Goal: Check status: Check status

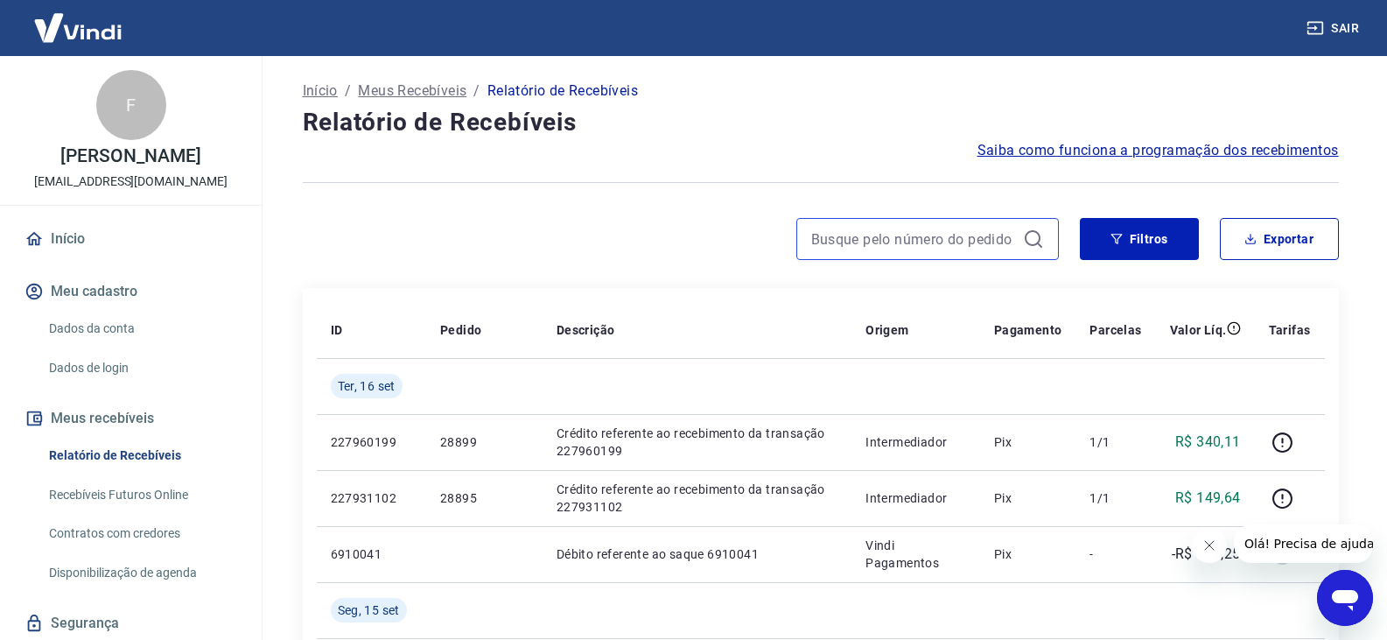
click at [952, 233] on input at bounding box center [913, 239] width 205 height 26
click at [956, 229] on input "288" at bounding box center [913, 239] width 205 height 26
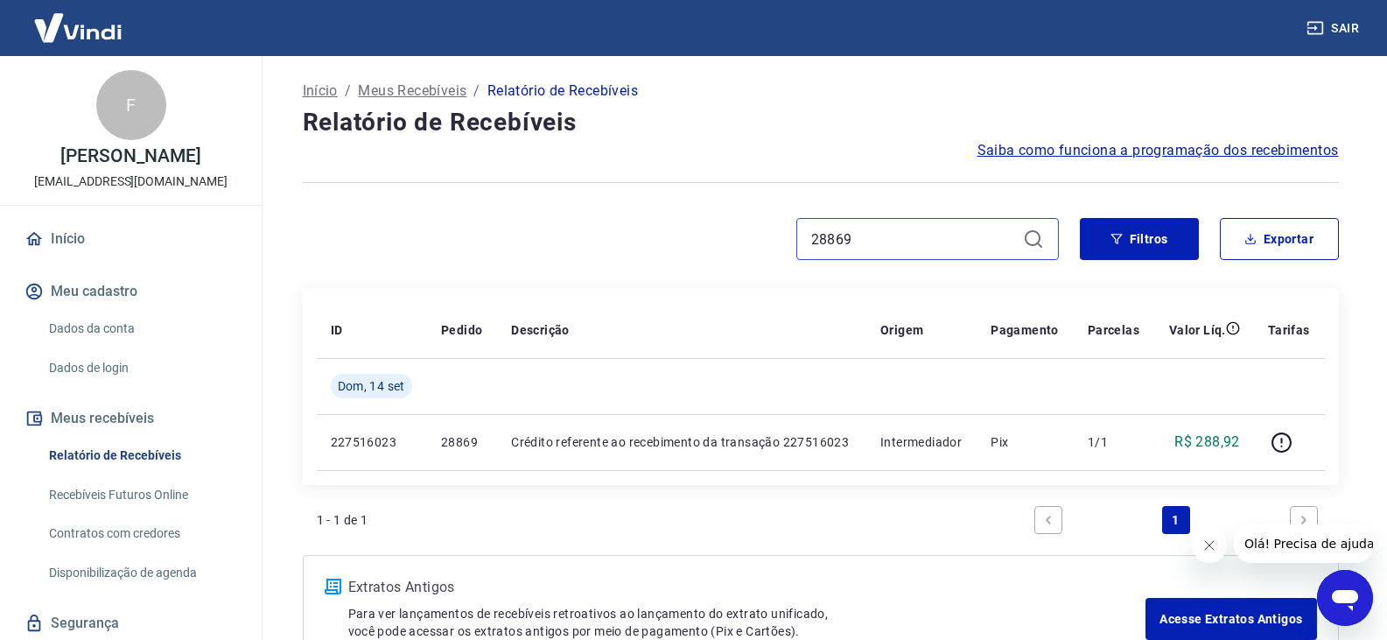
click at [906, 245] on input "28869" at bounding box center [913, 239] width 205 height 26
click at [906, 245] on input "28877" at bounding box center [913, 239] width 205 height 26
click at [909, 238] on input "28873" at bounding box center [913, 239] width 205 height 26
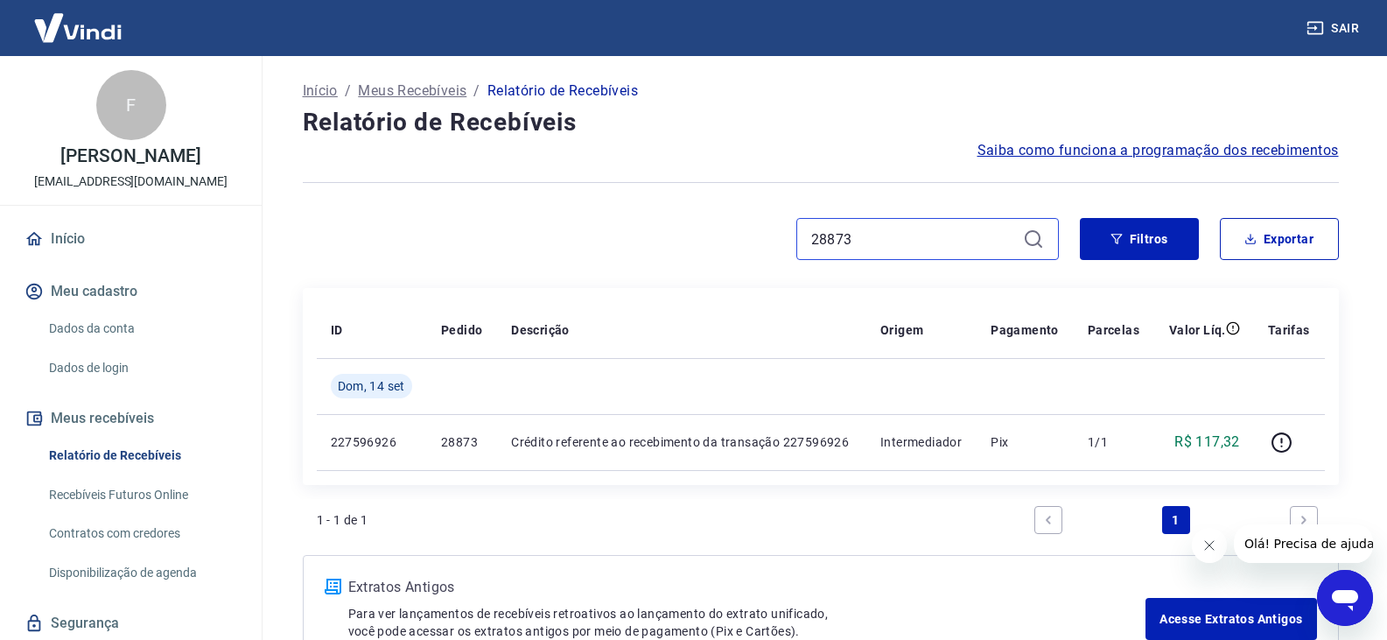
click at [909, 238] on input "28873" at bounding box center [913, 239] width 205 height 26
click at [891, 230] on input "28885" at bounding box center [913, 239] width 205 height 26
click at [891, 230] on input "28883" at bounding box center [913, 239] width 205 height 26
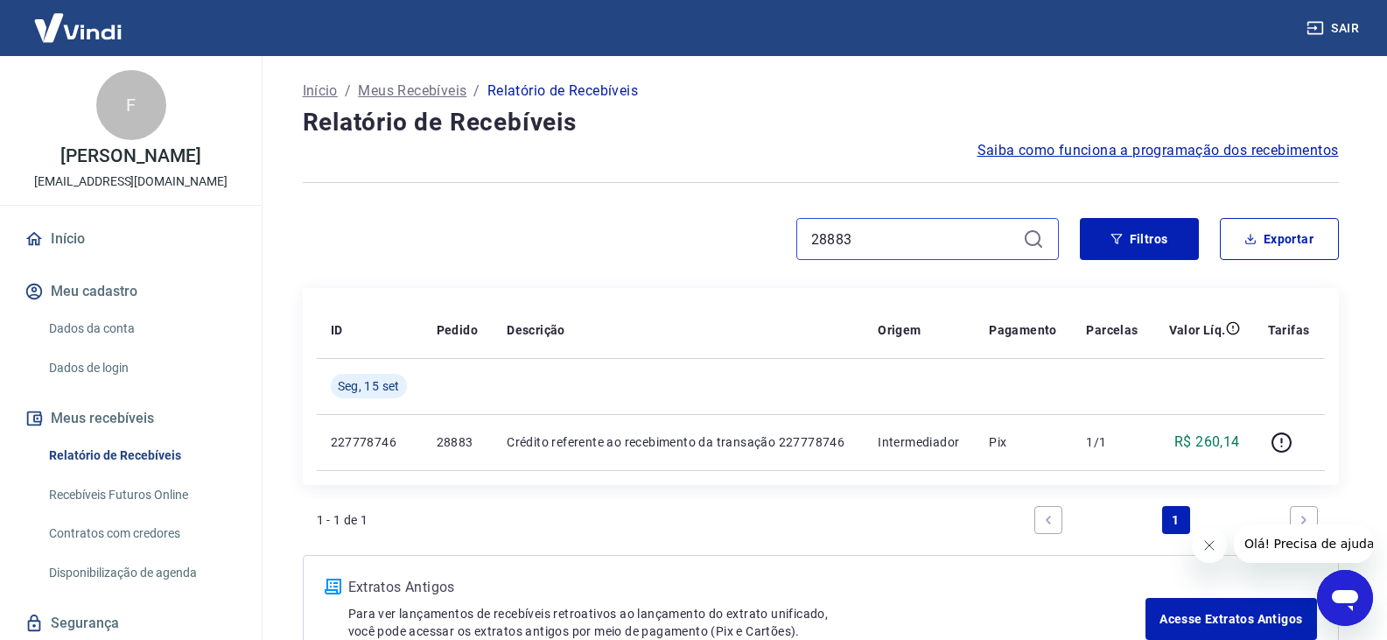
click at [891, 230] on input "28883" at bounding box center [913, 239] width 205 height 26
click at [891, 230] on input "28851" at bounding box center [913, 239] width 205 height 26
click at [887, 234] on input "28845" at bounding box center [913, 239] width 205 height 26
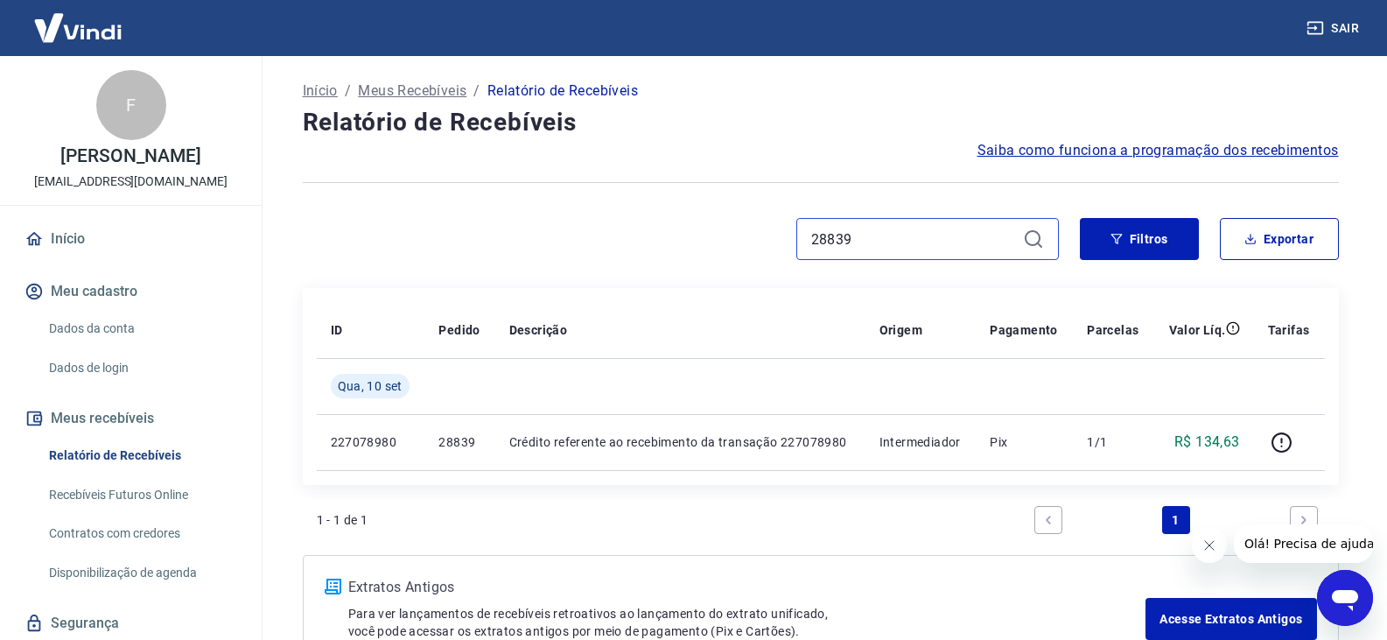
click at [902, 227] on input "28839" at bounding box center [913, 239] width 205 height 26
click at [901, 227] on input "28833" at bounding box center [913, 239] width 205 height 26
click at [913, 242] on input "28803" at bounding box center [913, 239] width 205 height 26
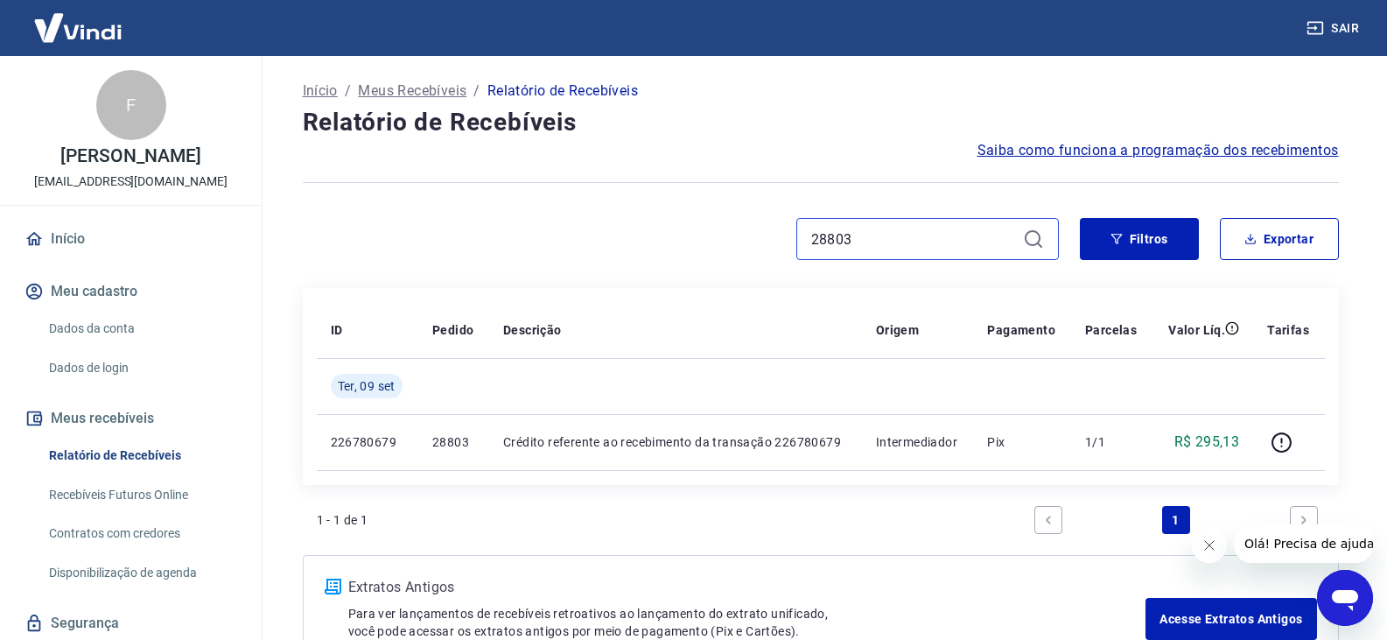
click at [913, 242] on input "28803" at bounding box center [913, 239] width 205 height 26
click at [913, 242] on input "28817" at bounding box center [913, 239] width 205 height 26
click at [913, 242] on input "28801" at bounding box center [913, 239] width 205 height 26
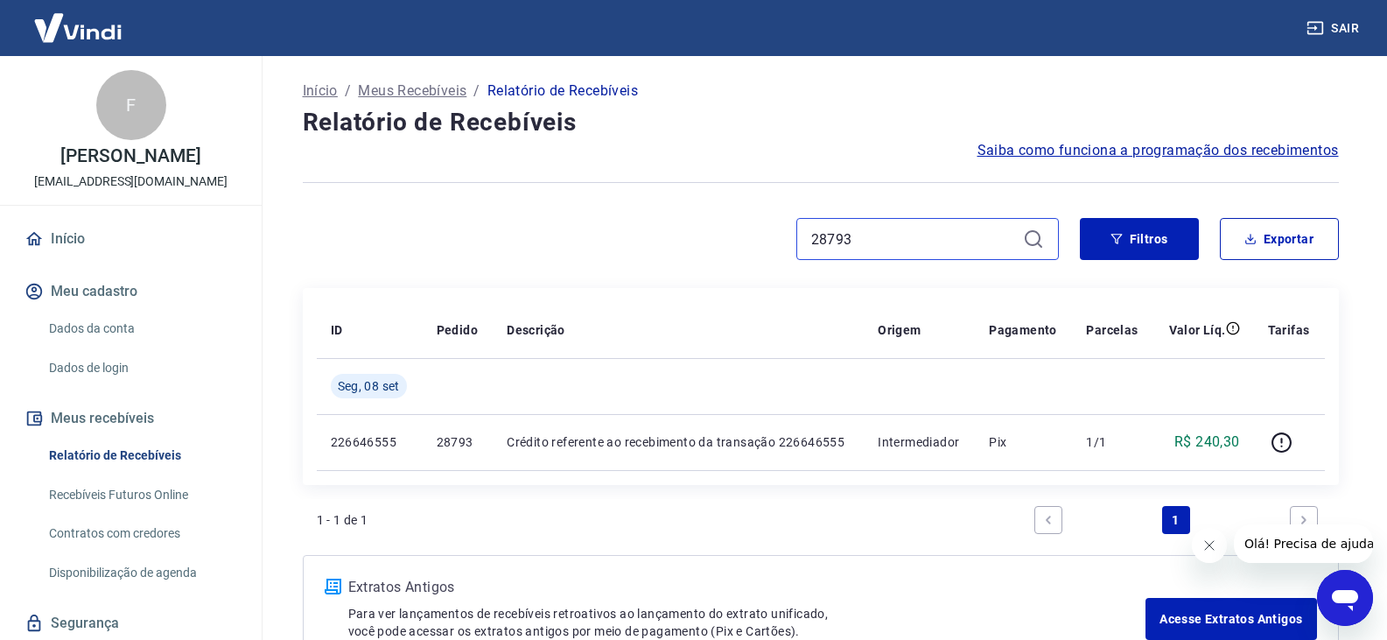
click at [913, 242] on input "28793" at bounding box center [913, 239] width 205 height 26
click at [913, 242] on input "28779" at bounding box center [913, 239] width 205 height 26
click at [925, 230] on input "28775" at bounding box center [913, 239] width 205 height 26
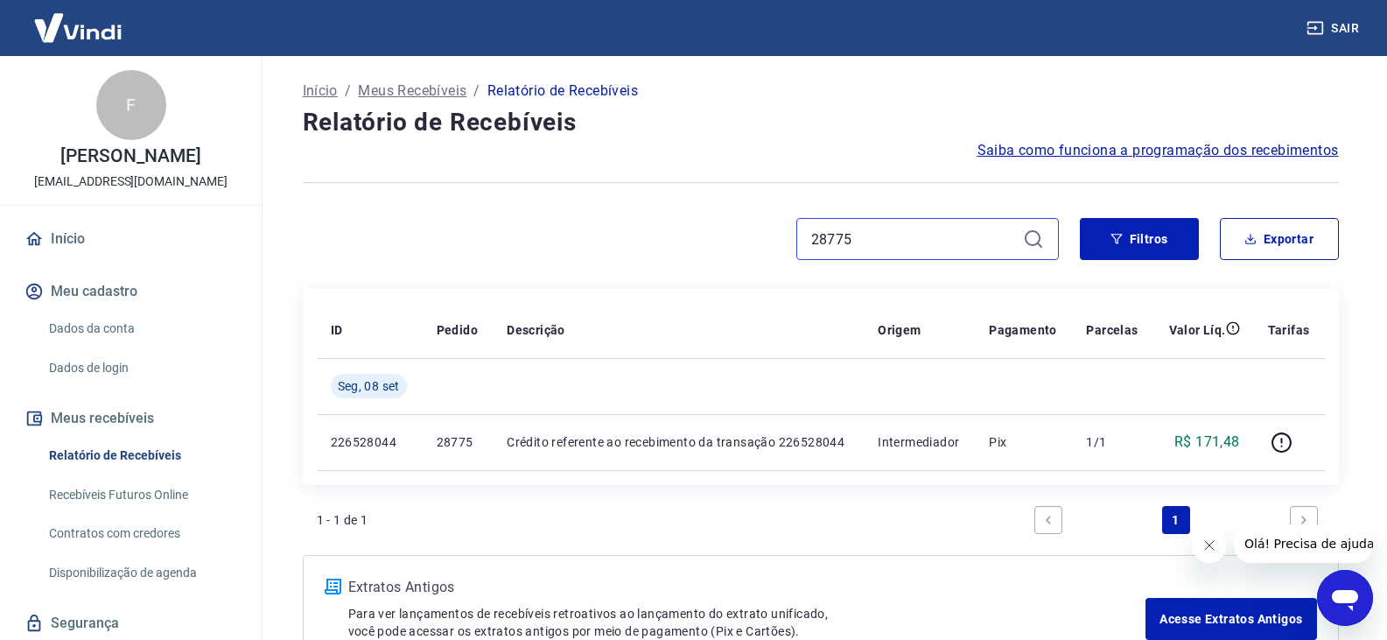
click at [925, 230] on input "28775" at bounding box center [913, 239] width 205 height 26
type input "3"
click at [870, 241] on input "28777" at bounding box center [913, 239] width 205 height 26
click at [872, 234] on input "28781" at bounding box center [913, 239] width 205 height 26
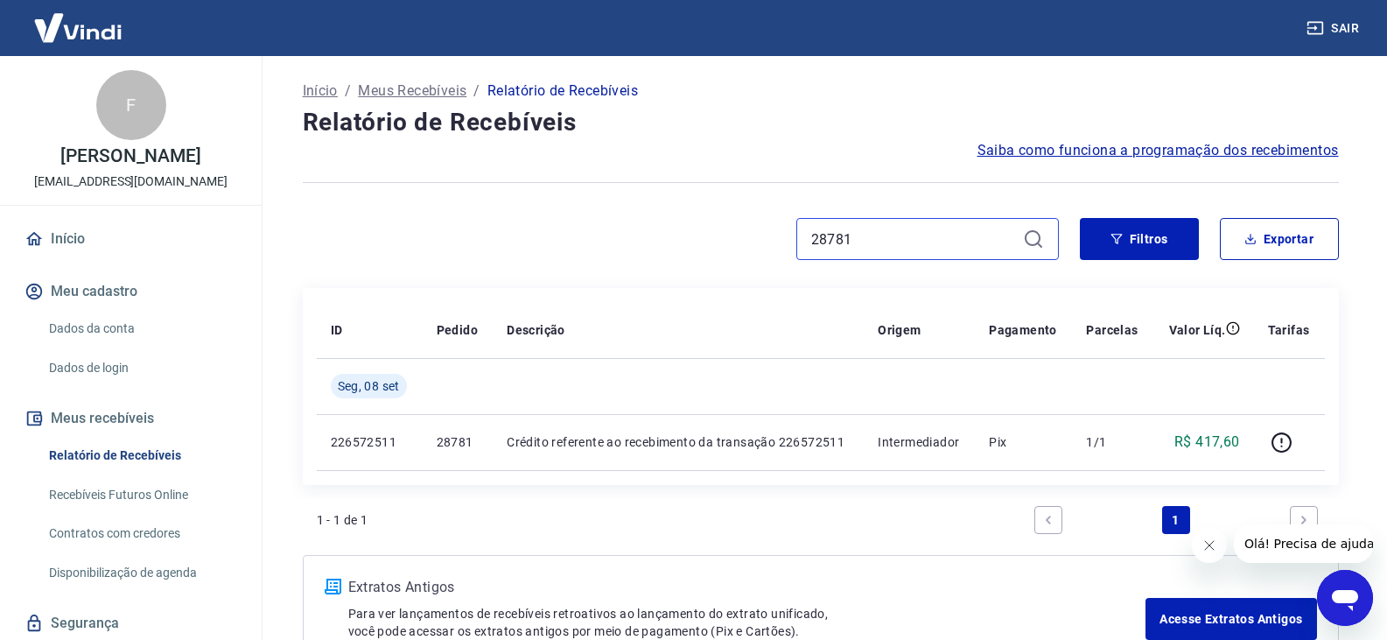
click at [872, 234] on input "28781" at bounding box center [913, 239] width 205 height 26
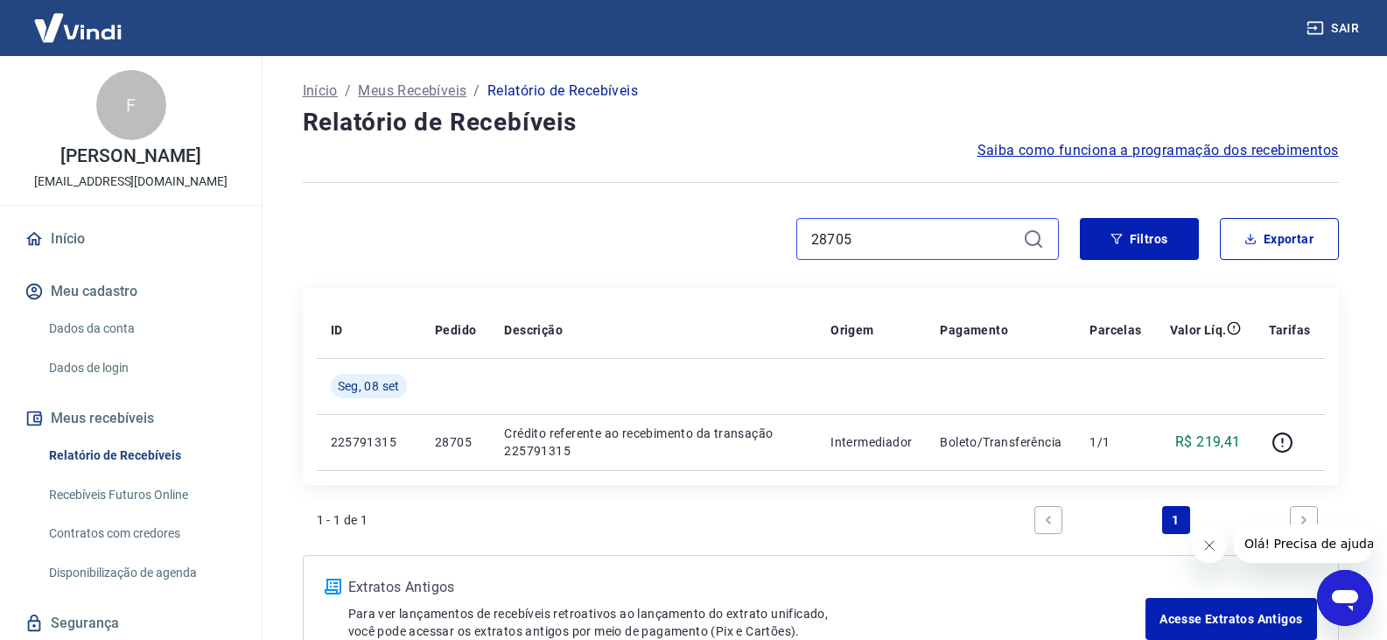
click at [977, 237] on input "28705" at bounding box center [913, 239] width 205 height 26
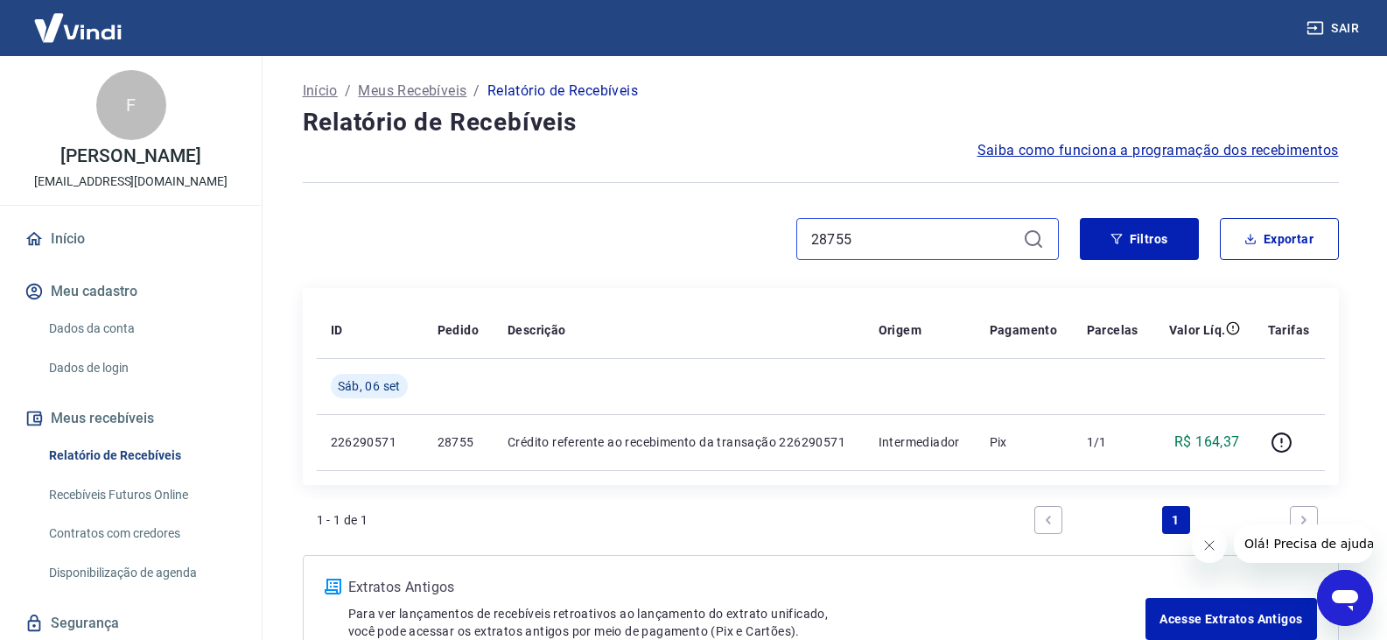
click at [942, 248] on input "28755" at bounding box center [913, 239] width 205 height 26
click at [942, 248] on input "28749" at bounding box center [913, 239] width 205 height 26
click at [945, 227] on input "28745" at bounding box center [913, 239] width 205 height 26
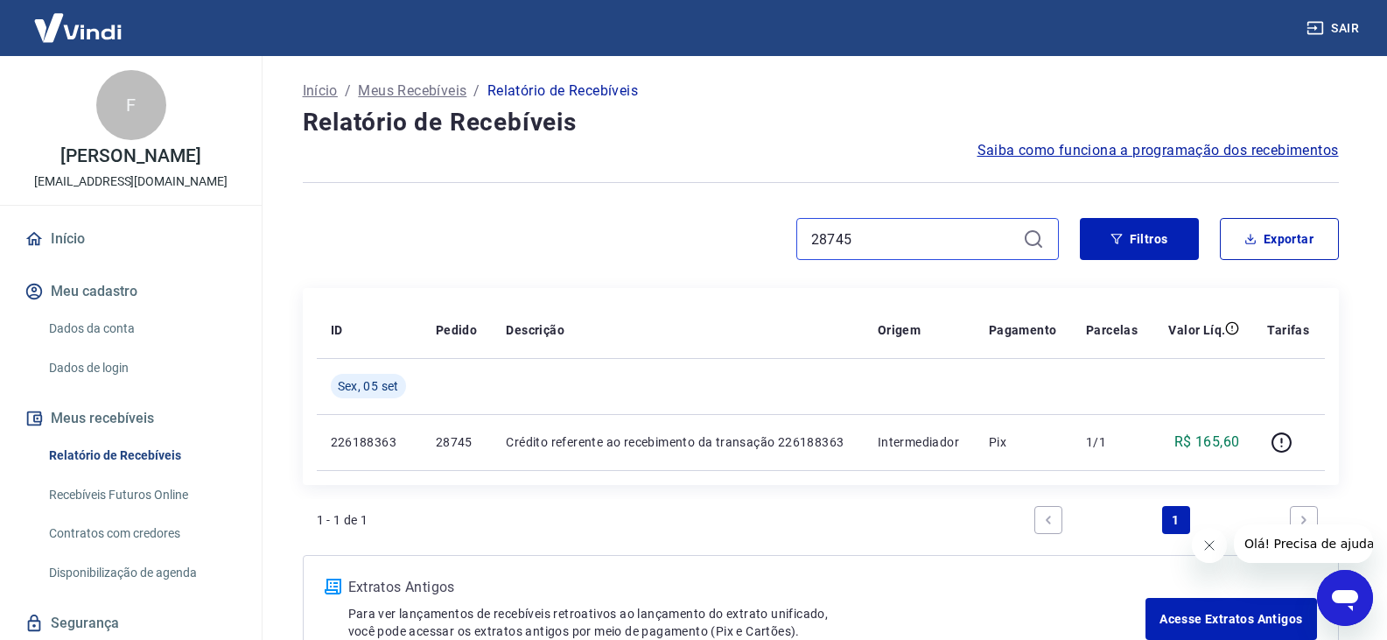
click at [945, 227] on input "28745" at bounding box center [913, 239] width 205 height 26
click at [948, 226] on input "28757" at bounding box center [913, 239] width 205 height 26
click at [943, 208] on div "Início / Meus Recebíveis / Relatório de Recebíveis Relatório de Recebíveis Saib…" at bounding box center [821, 369] width 1078 height 626
click at [914, 239] on input "28767" at bounding box center [913, 239] width 205 height 26
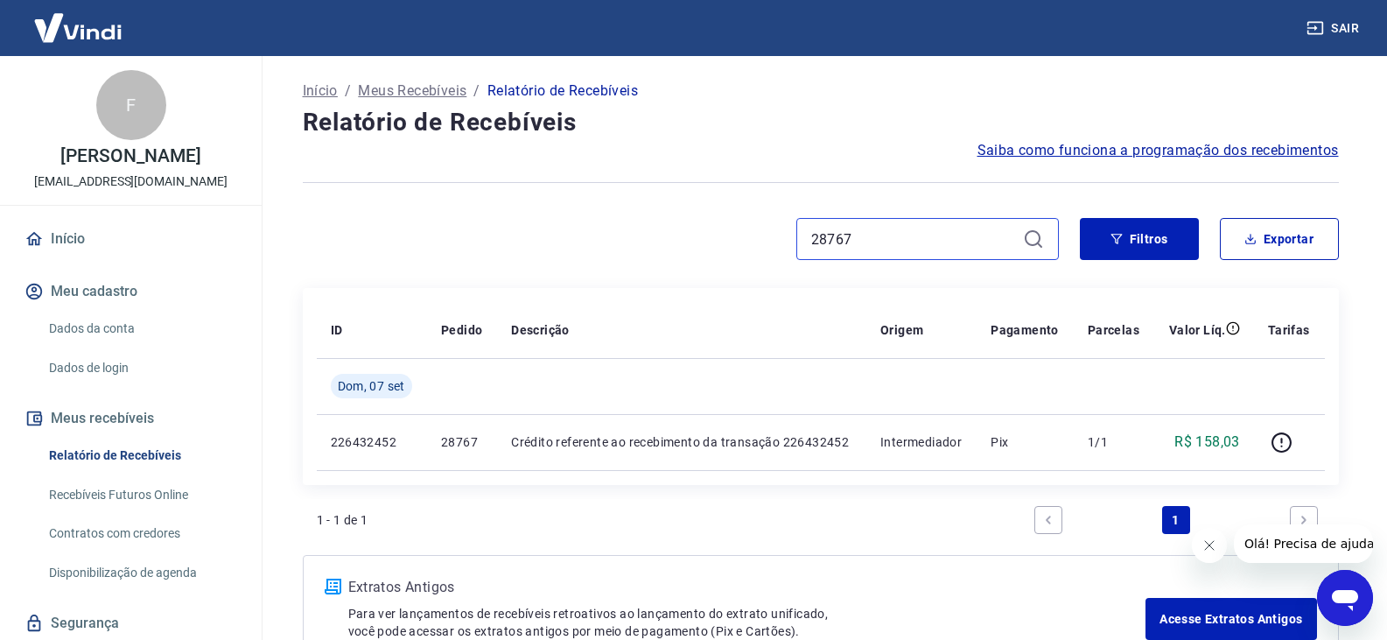
click at [914, 239] on input "28767" at bounding box center [913, 239] width 205 height 26
click at [914, 239] on input "28773" at bounding box center [913, 239] width 205 height 26
click at [933, 238] on input "28743" at bounding box center [913, 239] width 205 height 26
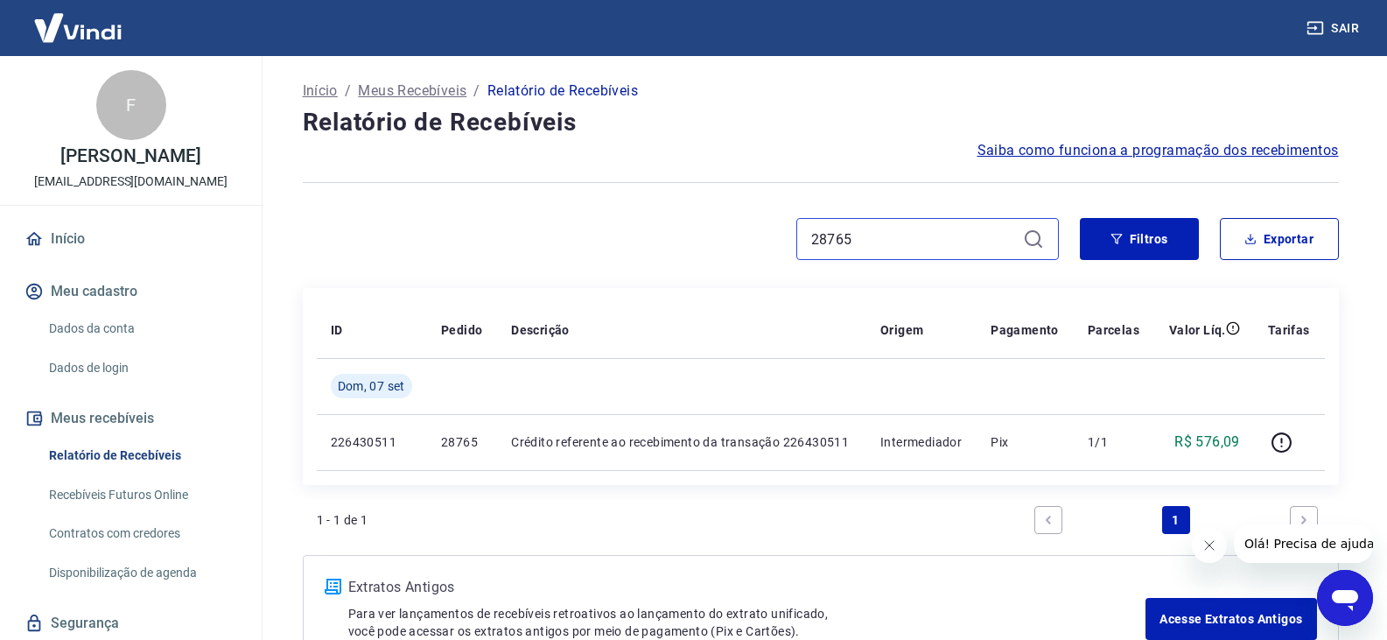
click at [933, 238] on input "28765" at bounding box center [913, 239] width 205 height 26
type input "28771"
